Goal: Find contact information: Find contact information

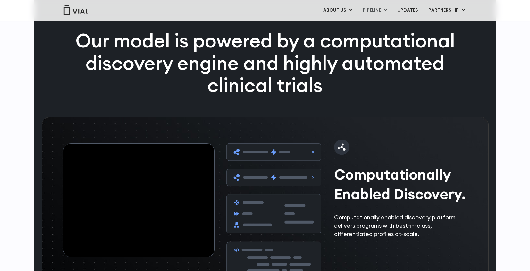
scroll to position [355, 0]
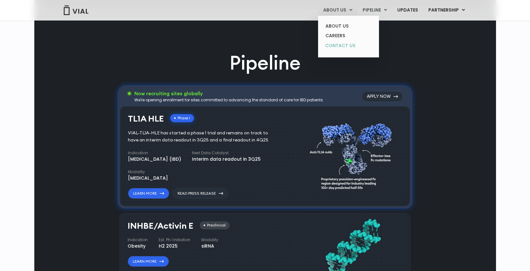
click at [343, 45] on link "CONTACT US" at bounding box center [349, 46] width 56 height 10
